Goal: Find contact information: Find contact information

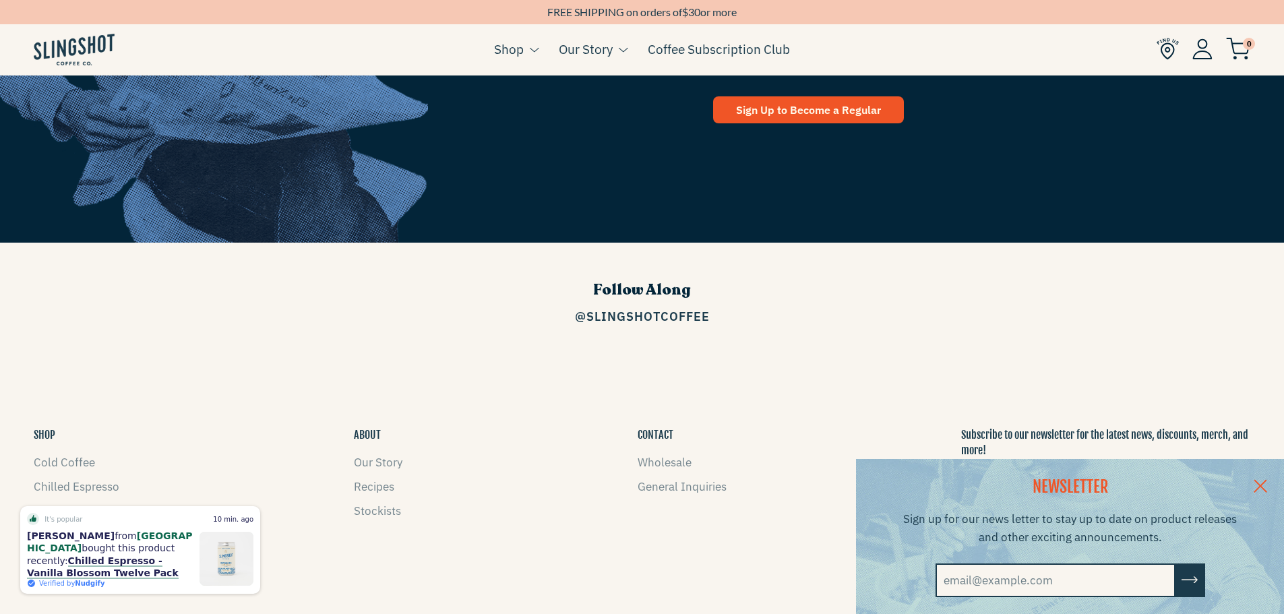
scroll to position [2172, 0]
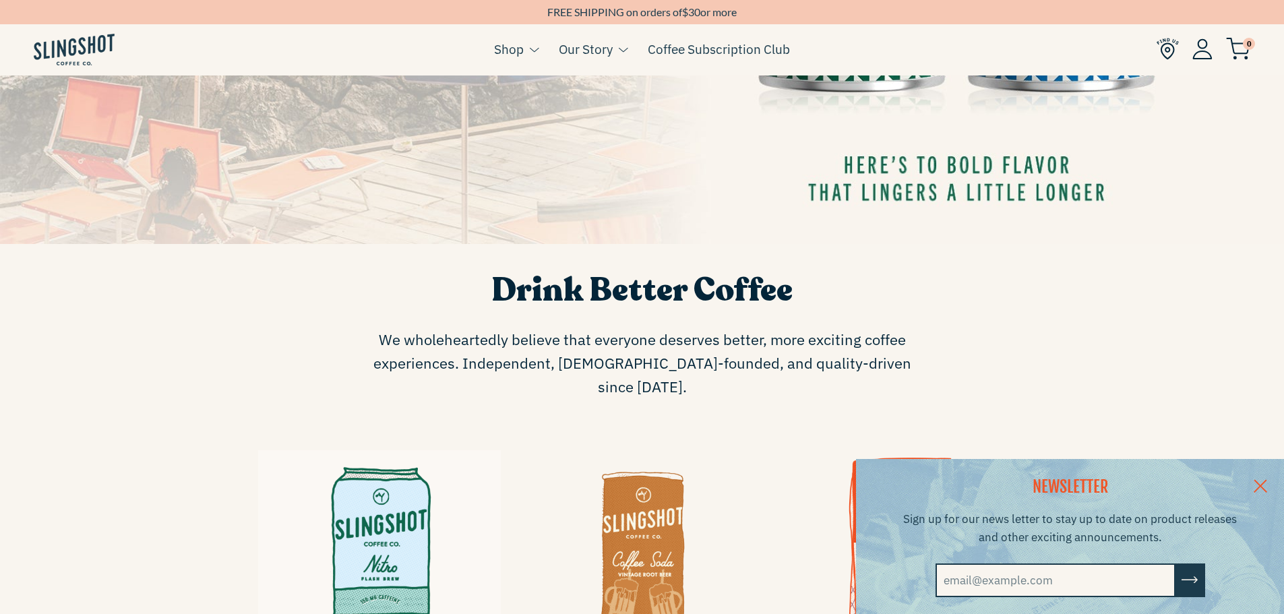
scroll to position [217, 0]
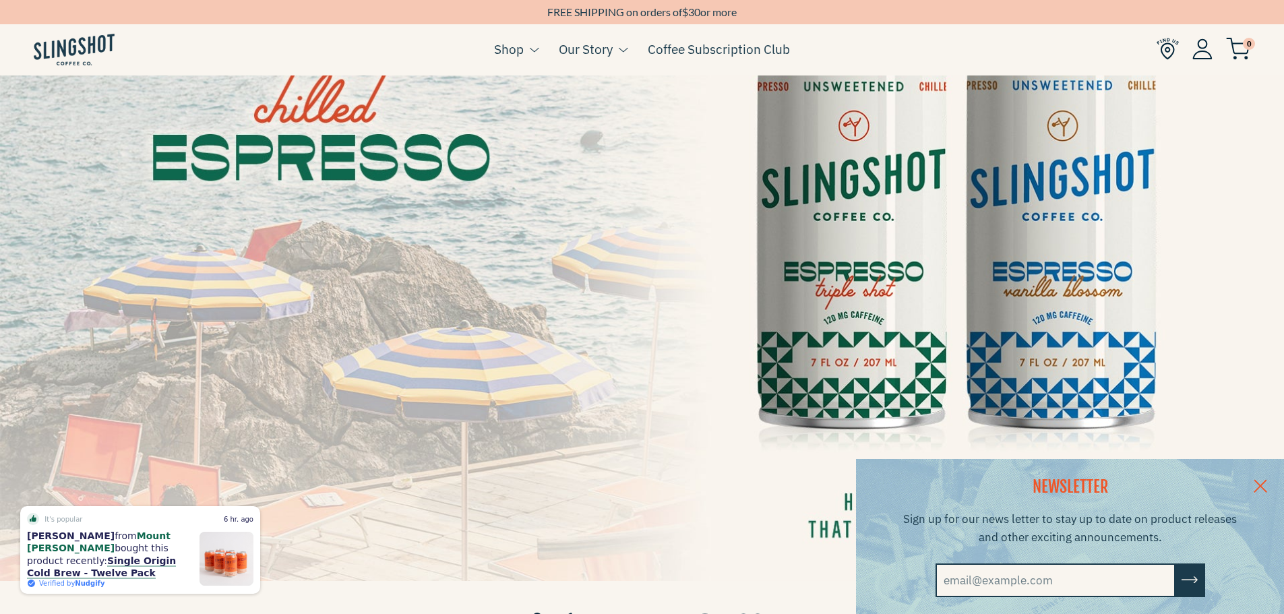
click at [1269, 484] on link at bounding box center [1260, 485] width 47 height 52
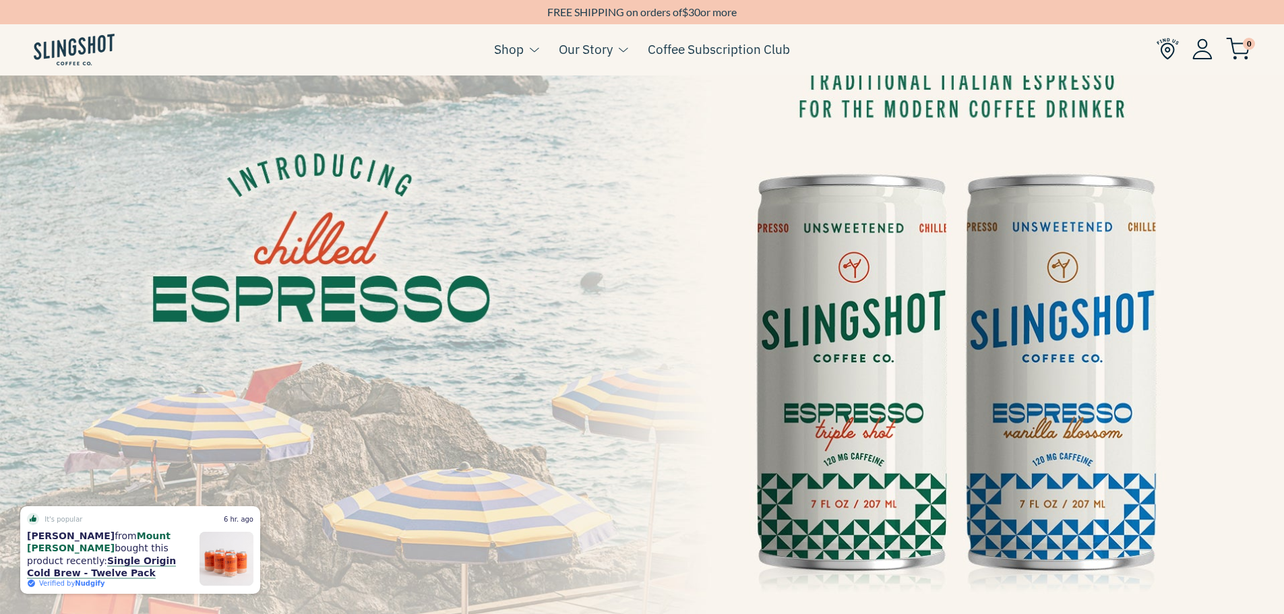
scroll to position [0, 0]
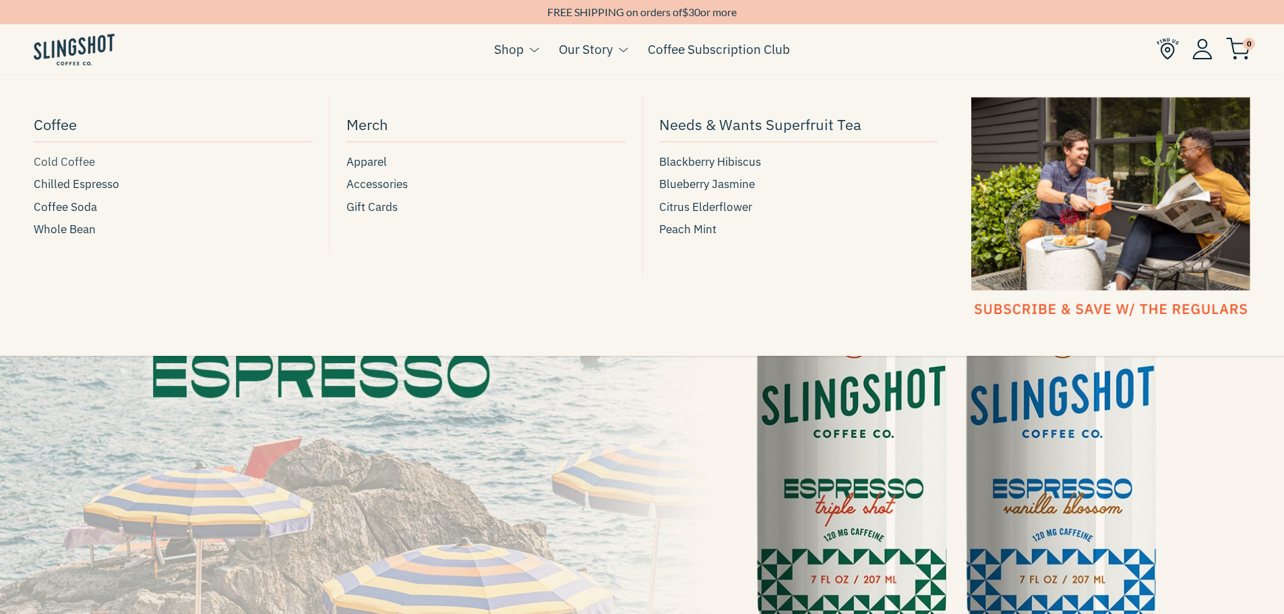
click at [75, 157] on span "Cold Coffee" at bounding box center [64, 162] width 61 height 18
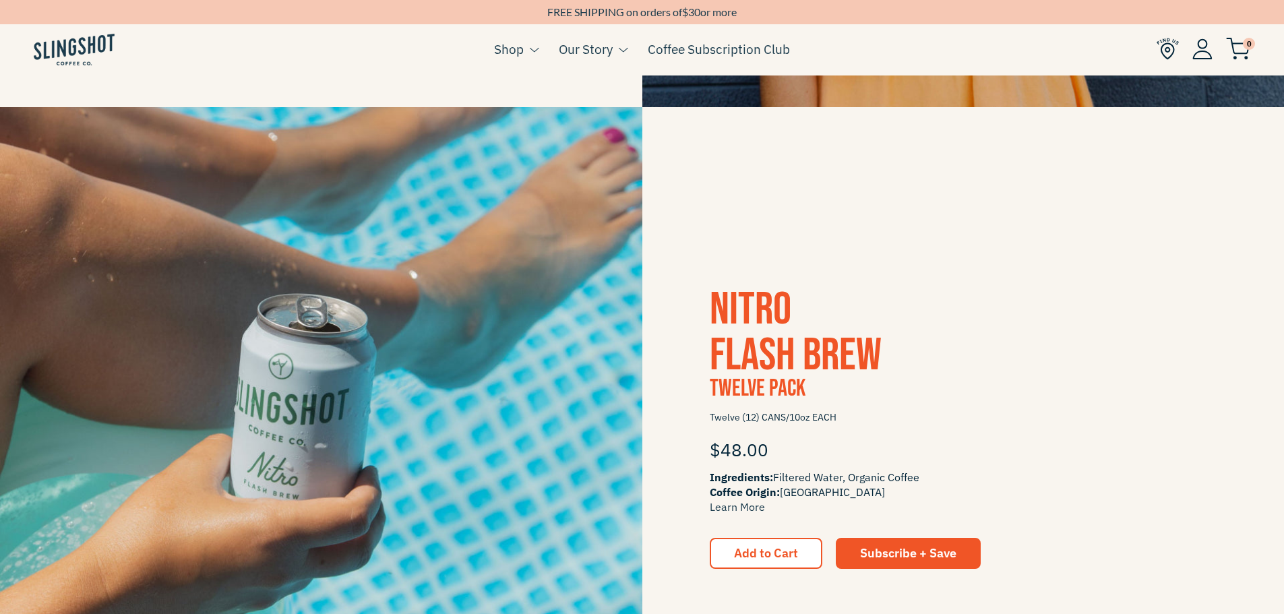
scroll to position [674, 0]
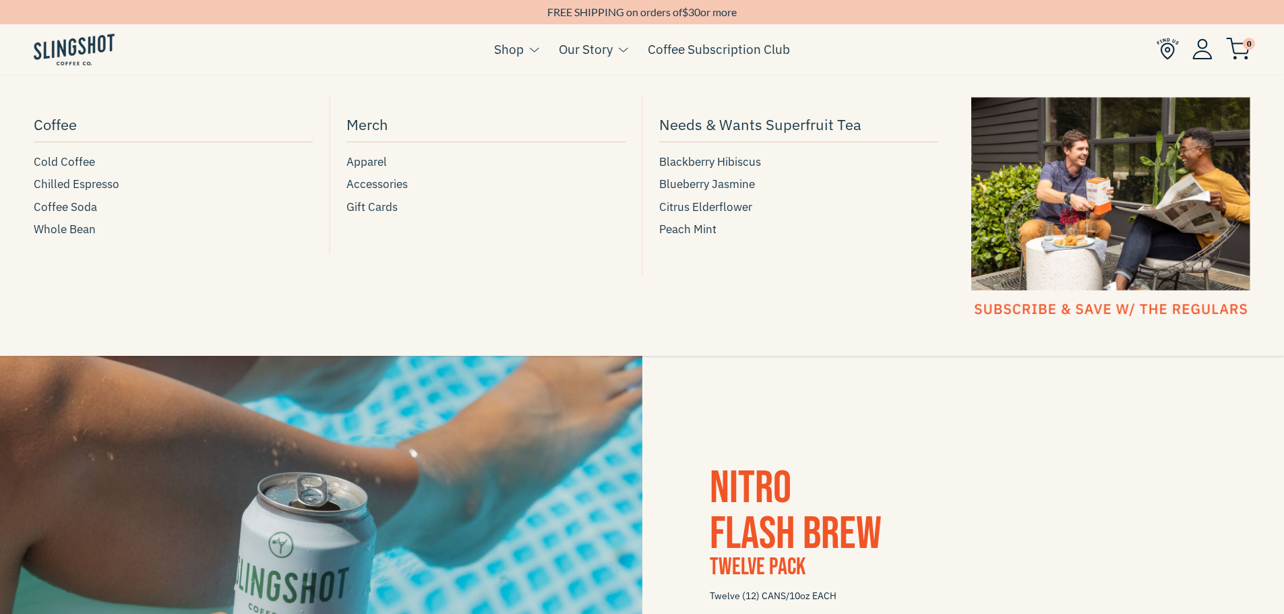
click at [518, 55] on link "Shop" at bounding box center [509, 49] width 30 height 20
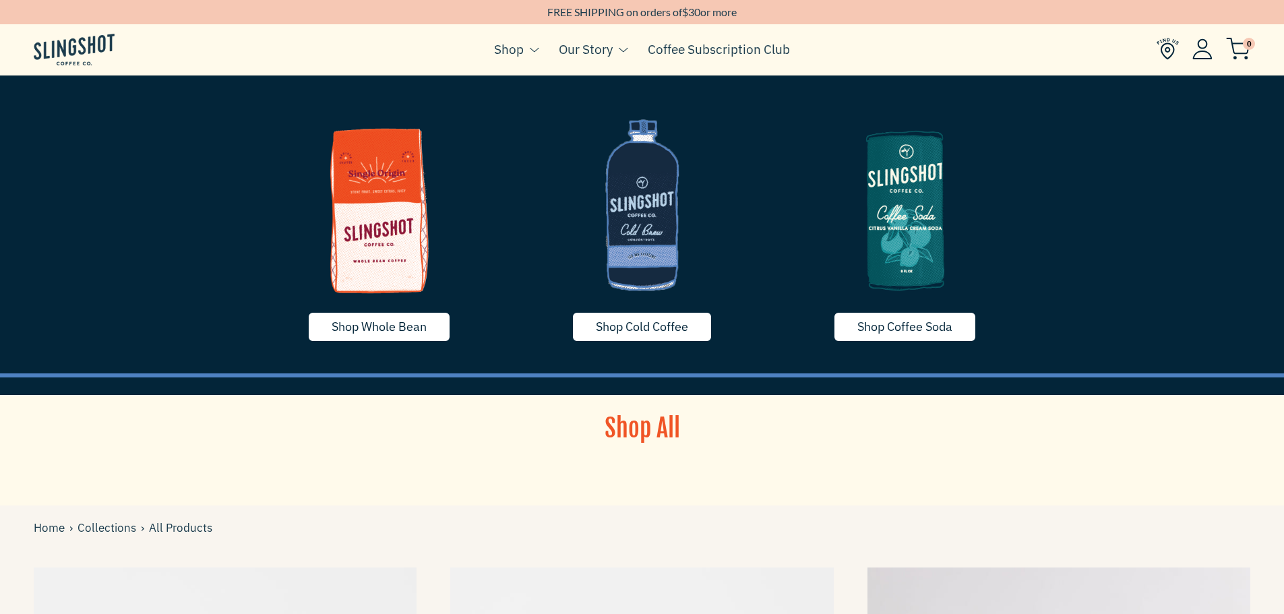
click at [651, 240] on img at bounding box center [642, 205] width 243 height 202
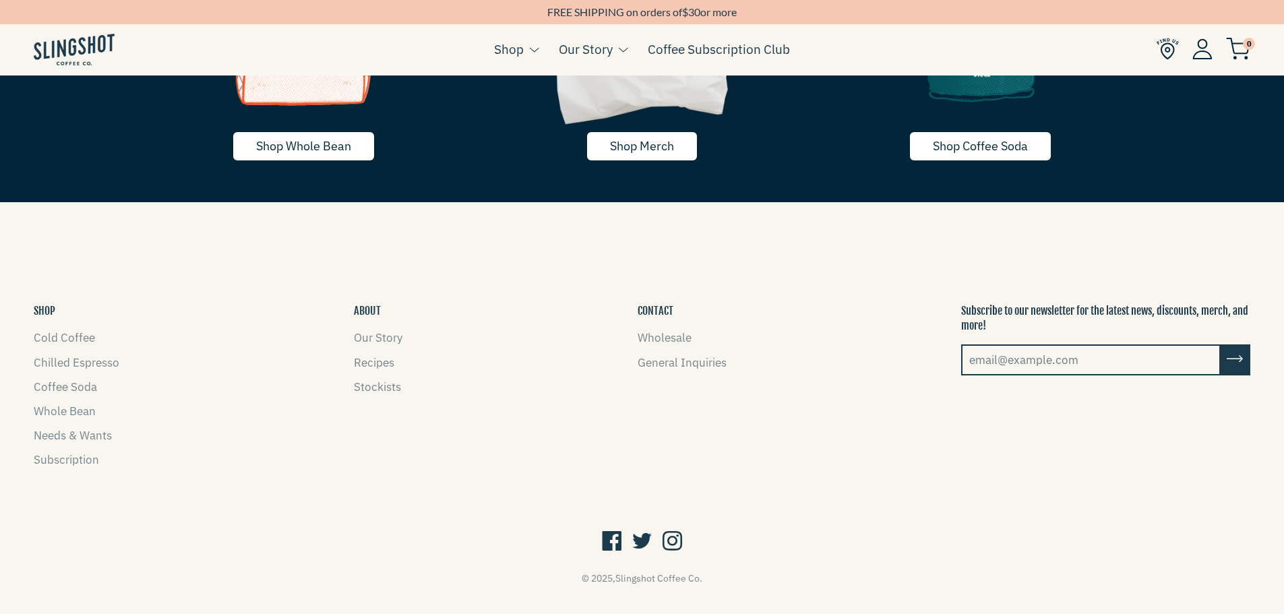
scroll to position [3138, 0]
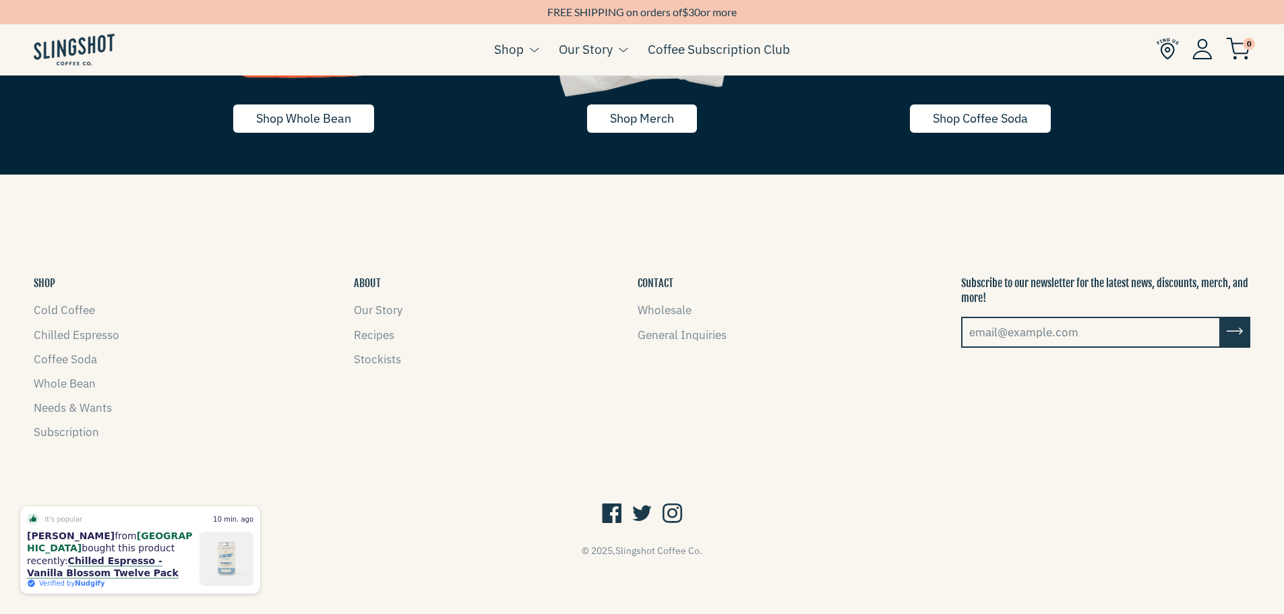
click at [609, 512] on icon at bounding box center [612, 515] width 20 height 26
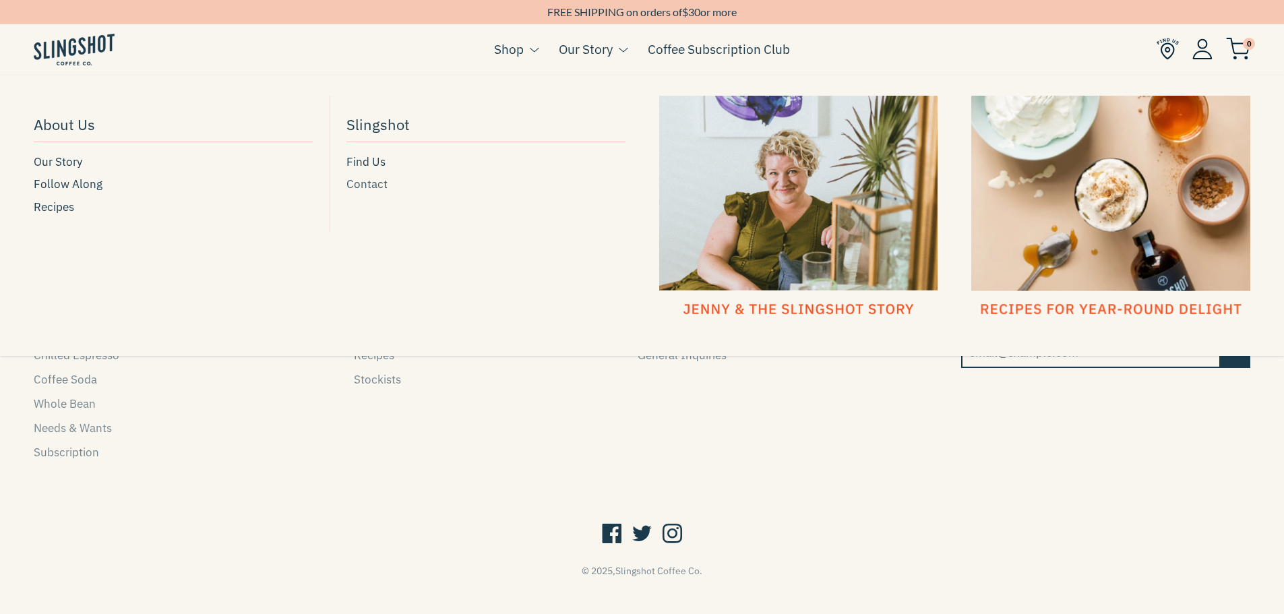
click at [367, 183] on span "Contact" at bounding box center [366, 184] width 41 height 18
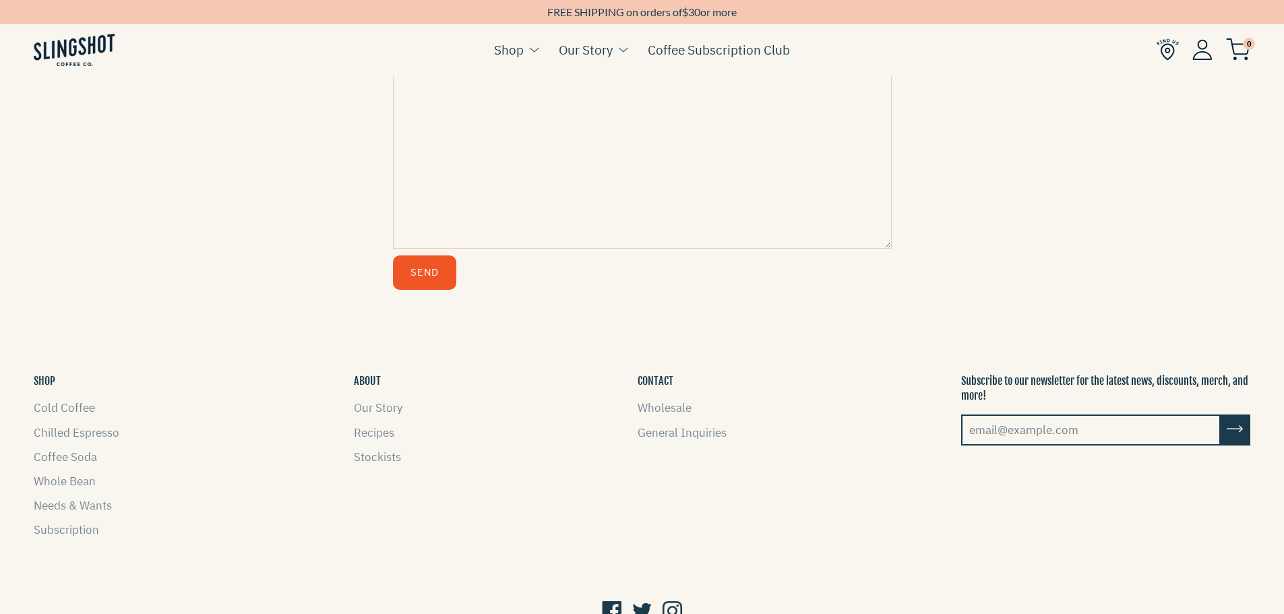
scroll to position [716, 0]
